Goal: Go to known website: Access a specific website the user already knows

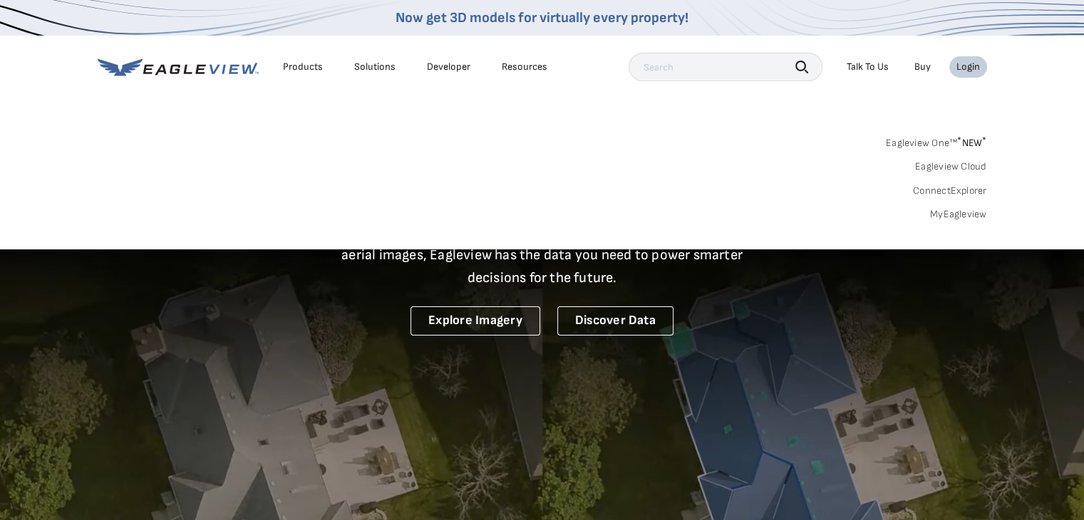
click at [960, 66] on div "Login" at bounding box center [968, 67] width 24 height 13
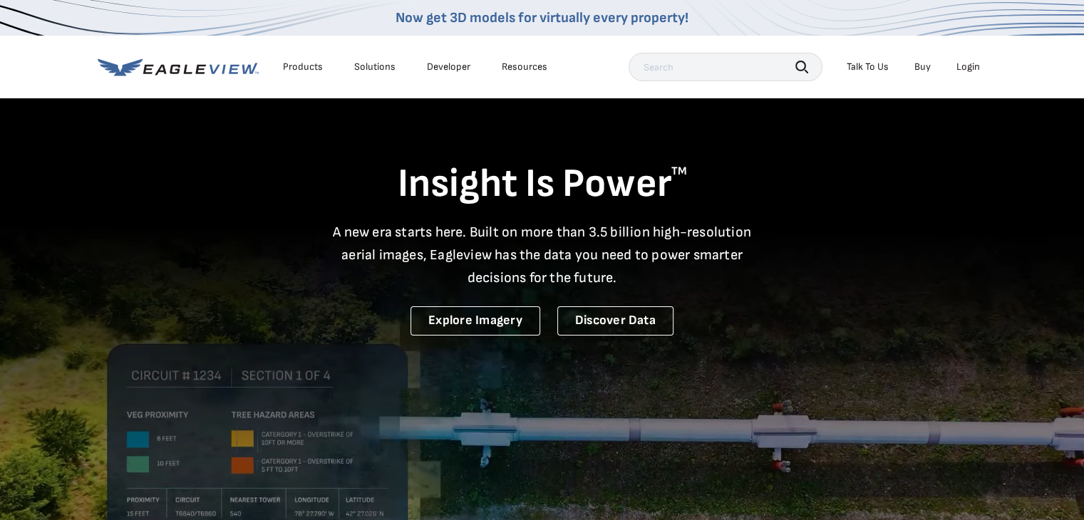
click at [961, 66] on div "Login" at bounding box center [968, 67] width 24 height 13
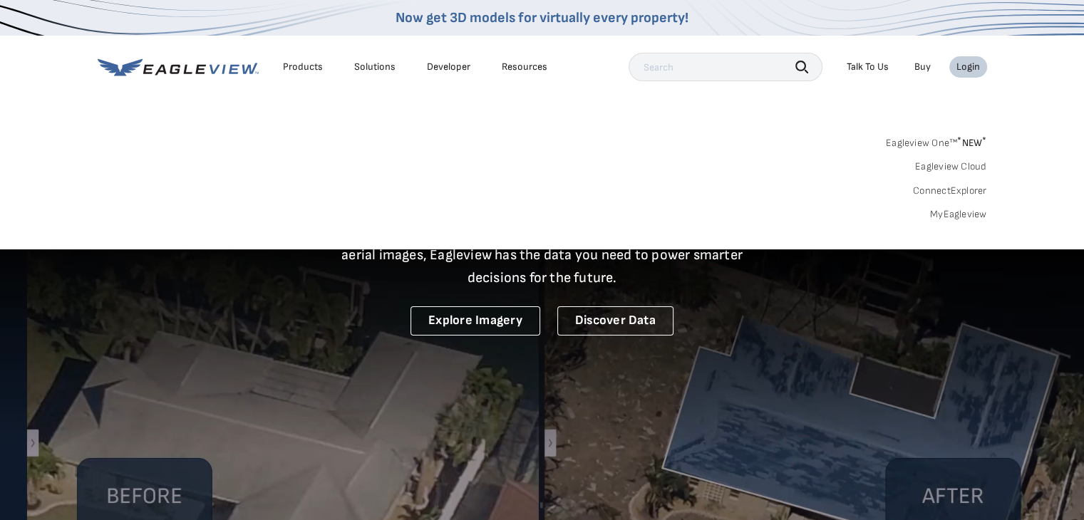
click at [910, 140] on link "Eagleview One™ * NEW *" at bounding box center [936, 141] width 101 height 16
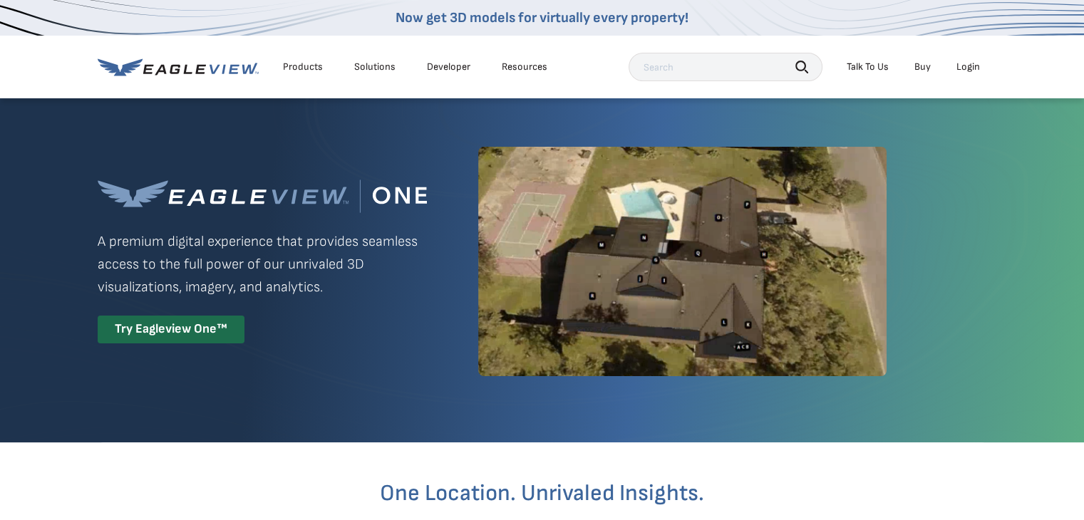
click at [970, 61] on div "Login" at bounding box center [968, 67] width 24 height 13
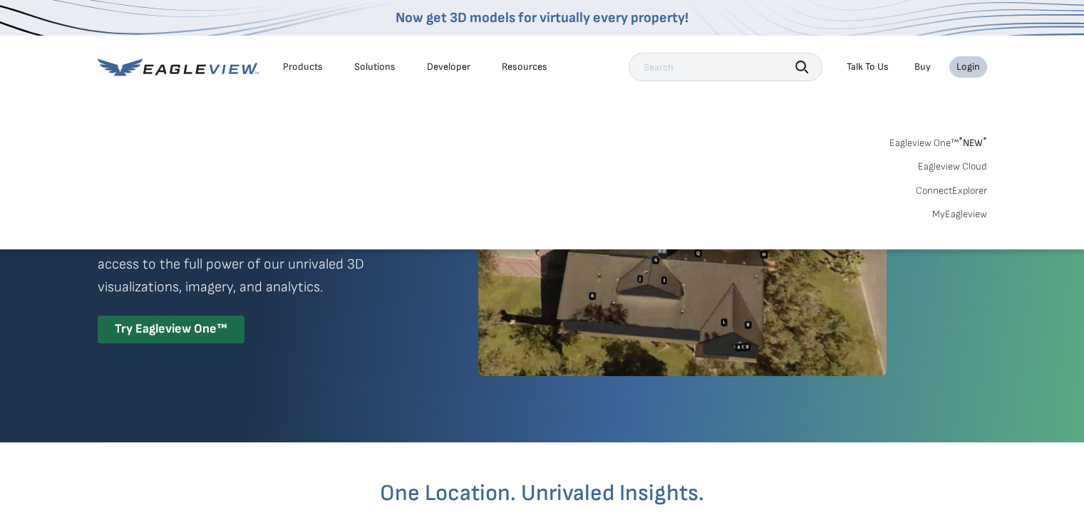
click at [941, 219] on link "MyEagleview" at bounding box center [959, 214] width 55 height 13
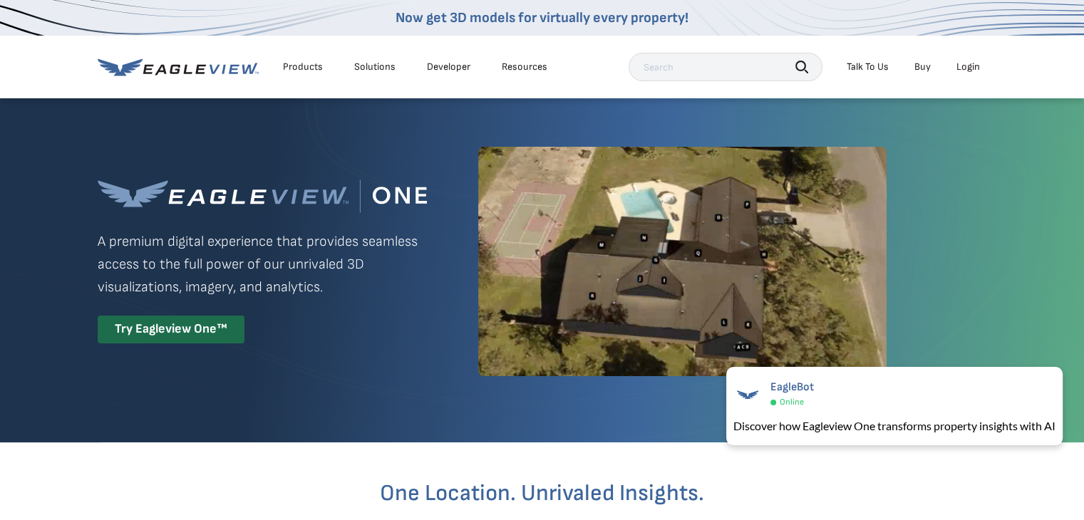
click at [966, 61] on div "Login" at bounding box center [968, 67] width 24 height 13
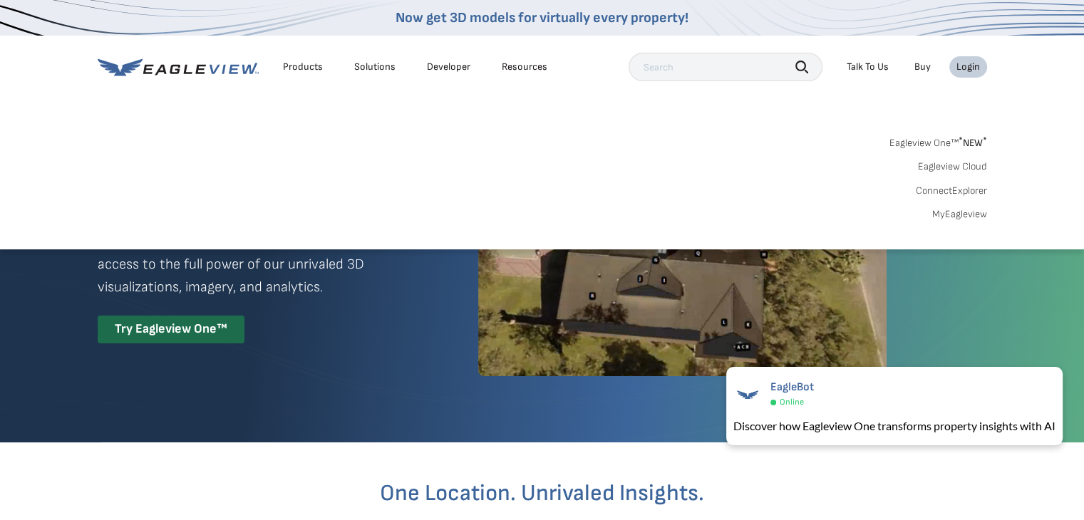
click at [953, 212] on link "MyEagleview" at bounding box center [959, 214] width 55 height 13
